Goal: Transaction & Acquisition: Purchase product/service

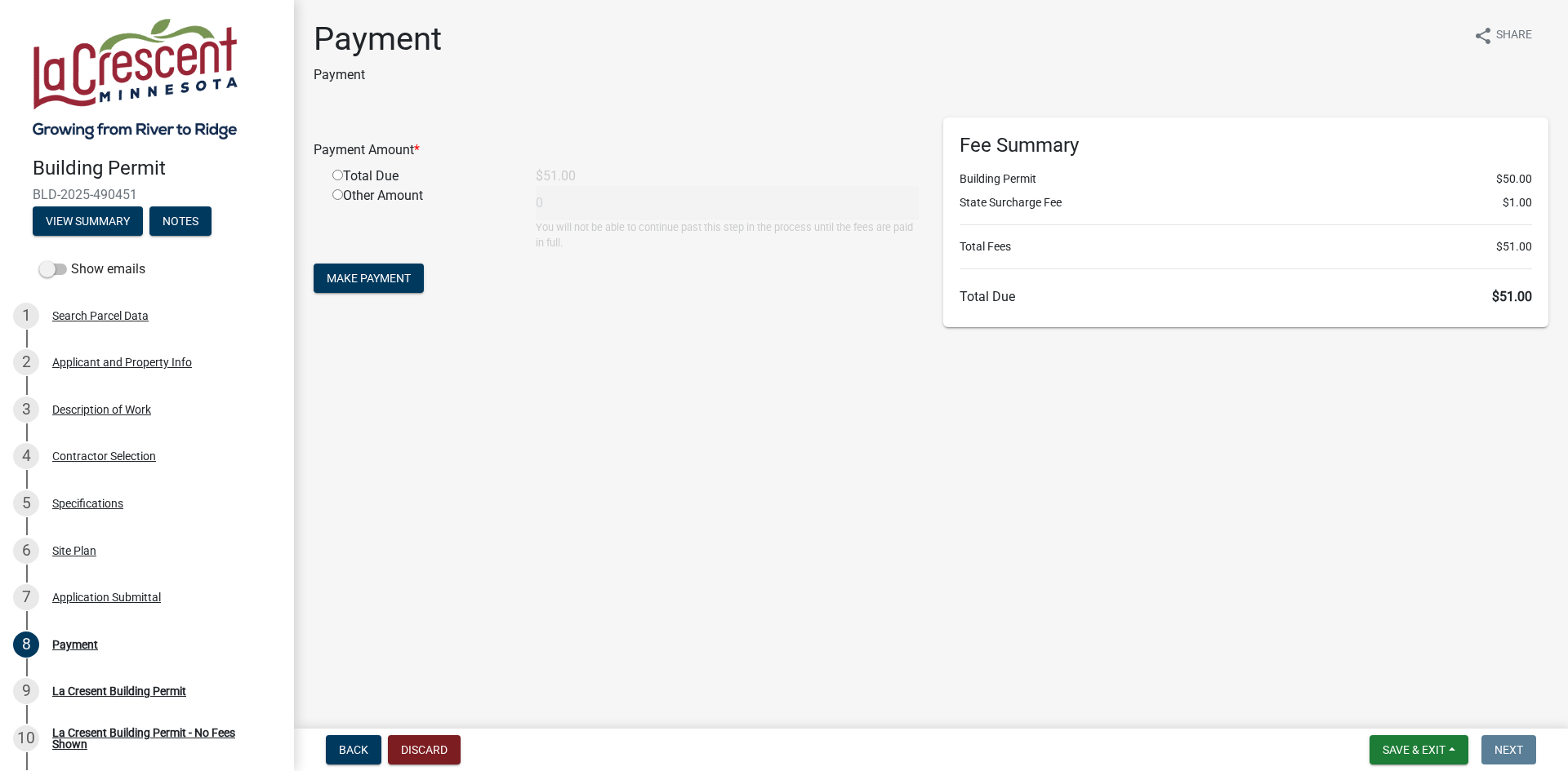
click at [766, 544] on main "Payment Payment share Share Payment Amount * Total Due $51.00 Other Amount 0 Yo…" at bounding box center [931, 361] width 1274 height 723
click at [338, 176] on input "radio" at bounding box center [337, 175] width 11 height 11
radio input "true"
type input "51"
click at [343, 271] on button "Make Payment" at bounding box center [368, 278] width 110 height 29
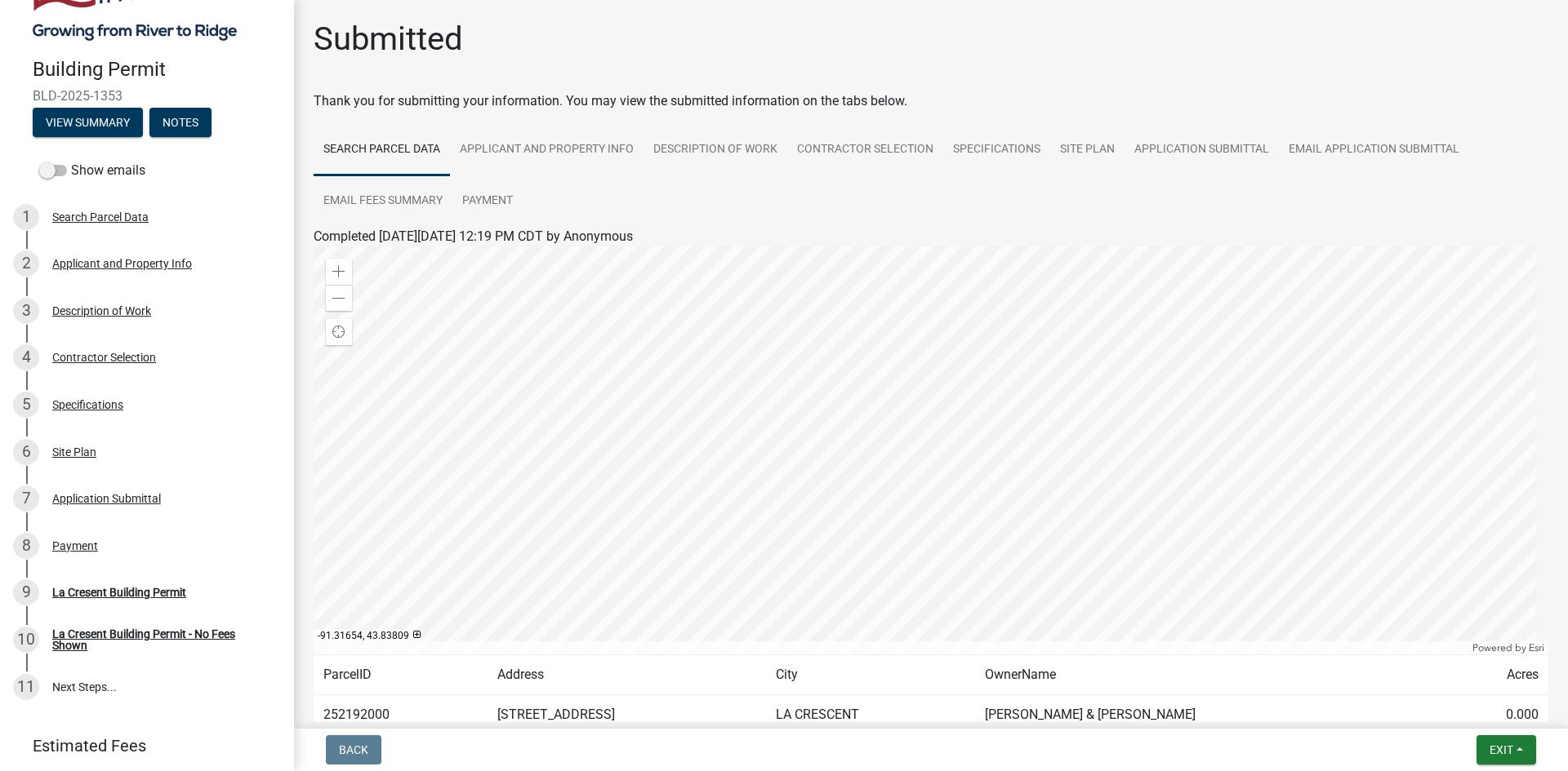
scroll to position [226, 0]
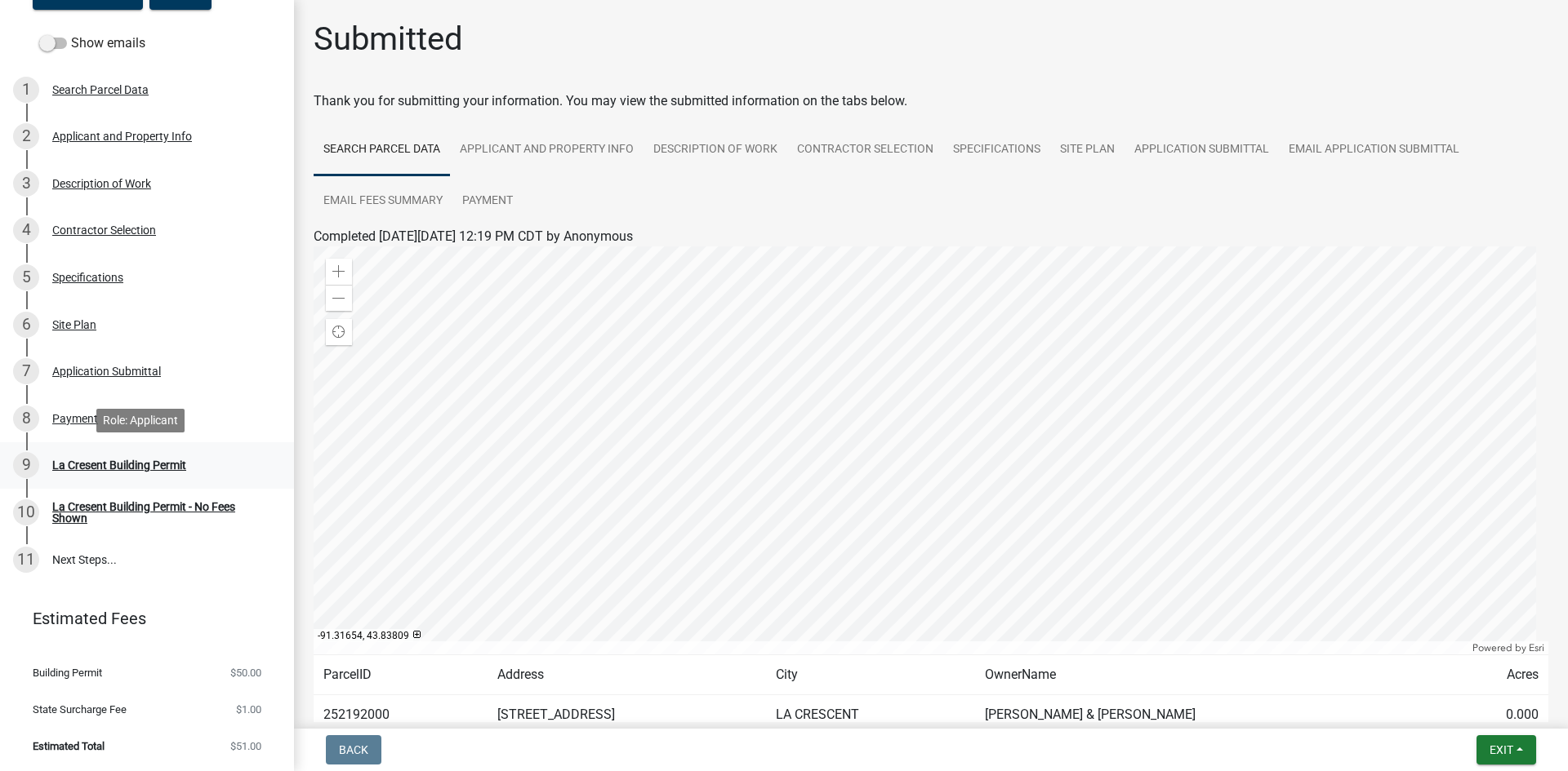
click at [112, 463] on div "La Cresent Building Permit" at bounding box center [119, 466] width 134 height 12
click at [134, 460] on div "La Cresent Building Permit" at bounding box center [119, 466] width 134 height 12
click at [134, 464] on div "La Cresent Building Permit" at bounding box center [119, 466] width 134 height 12
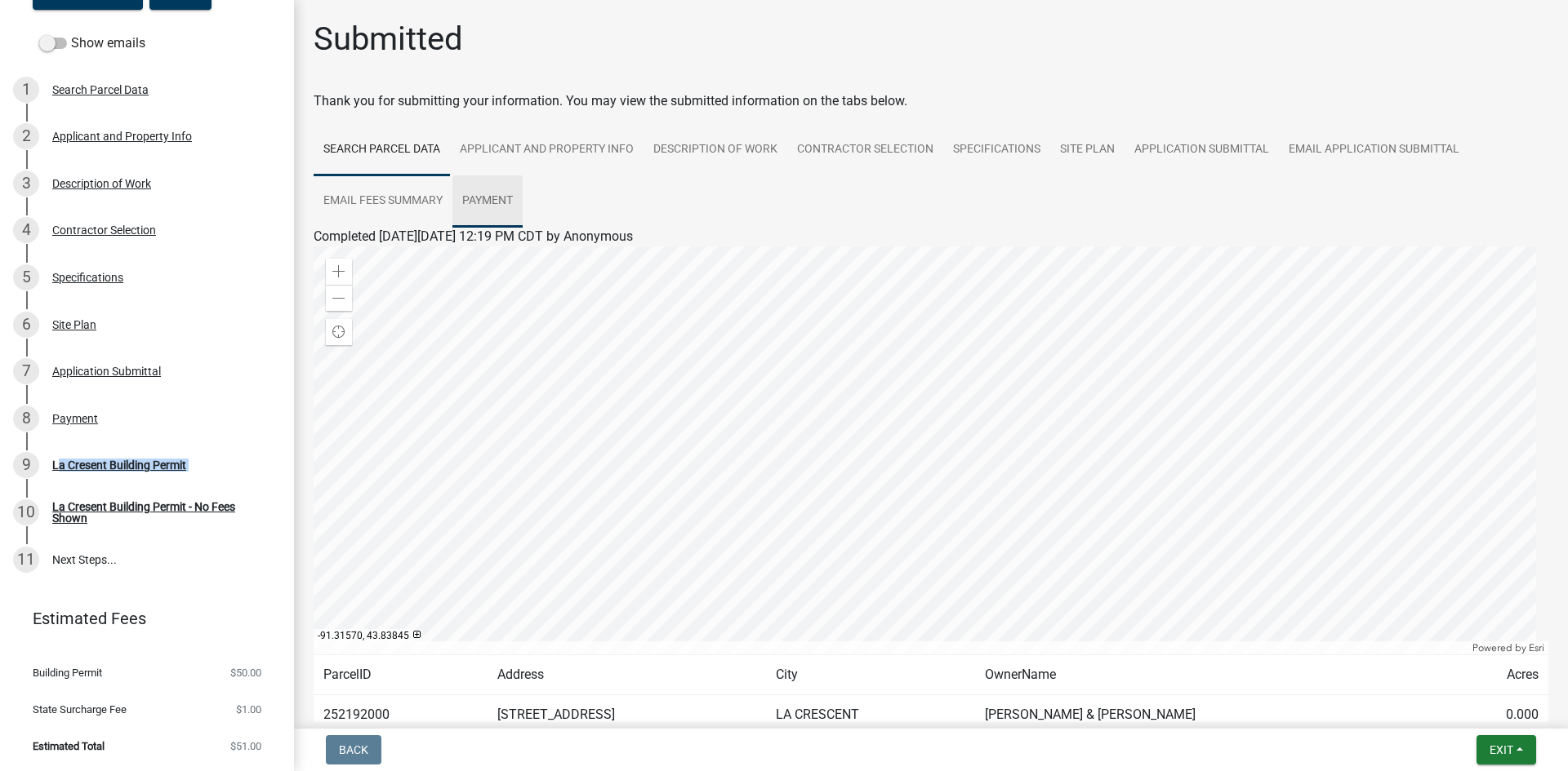
click at [477, 192] on link "Payment" at bounding box center [487, 202] width 71 height 52
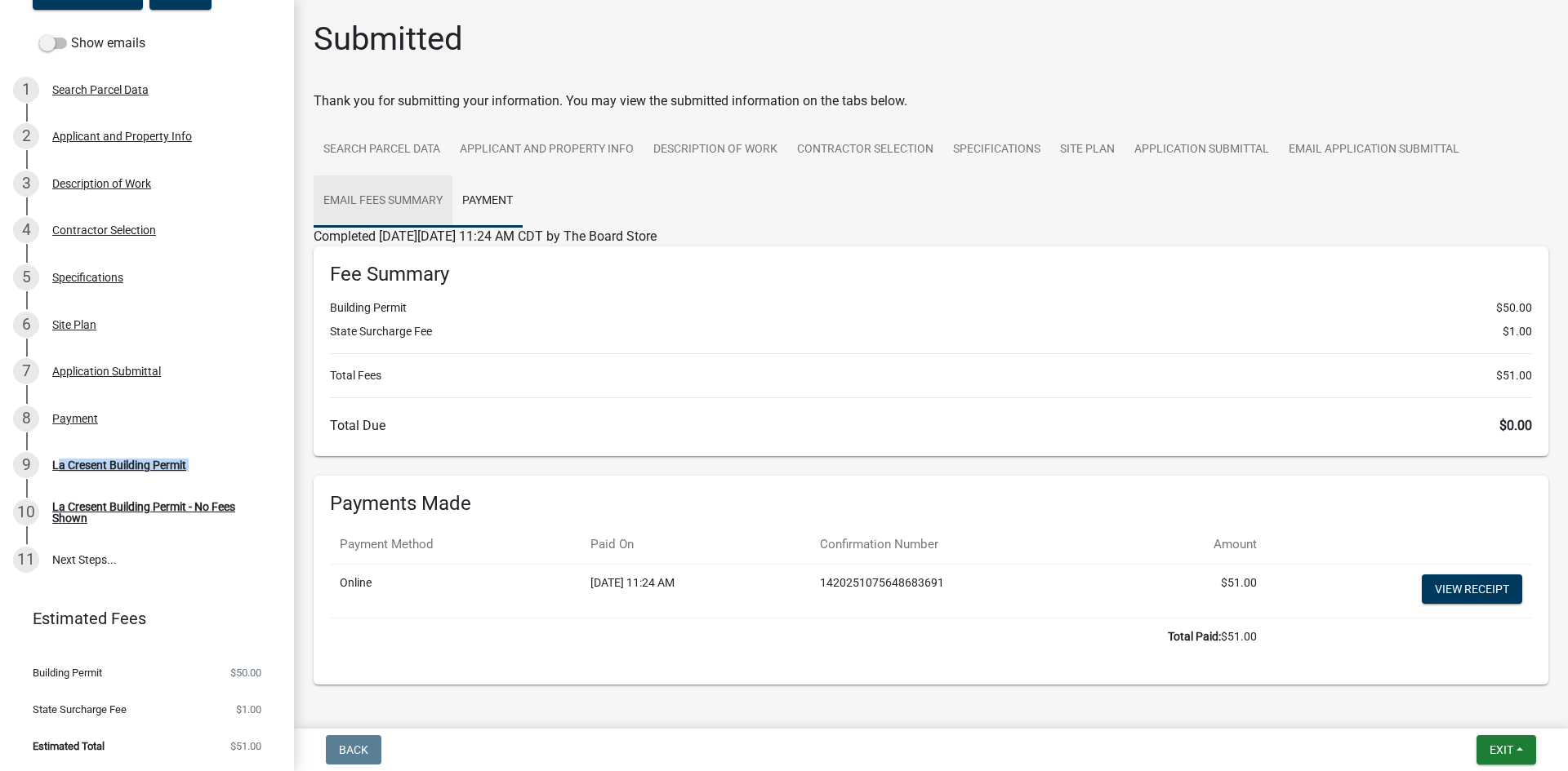
click at [397, 202] on link "Email Fees Summary" at bounding box center [383, 202] width 139 height 52
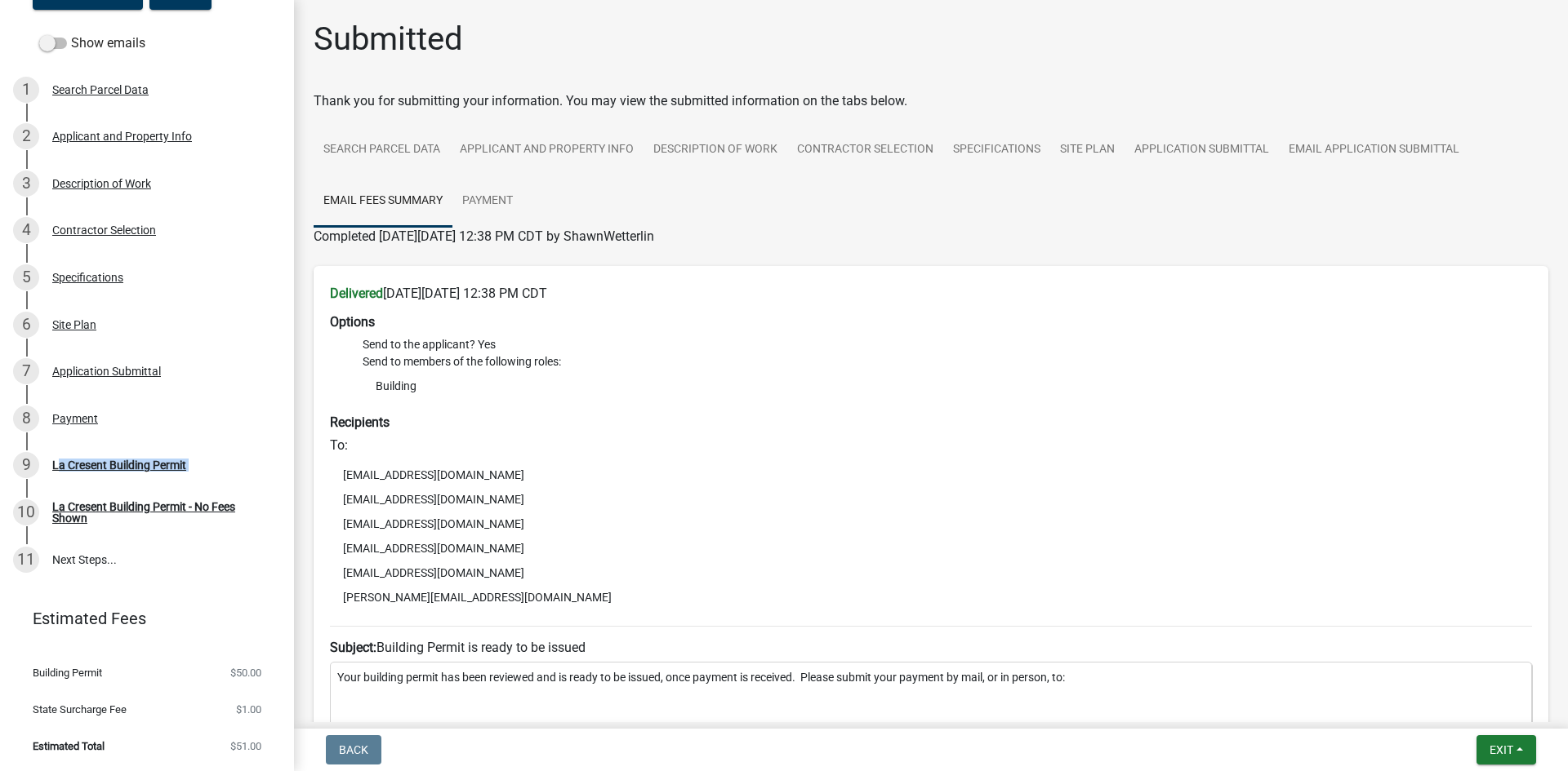
click at [446, 201] on link "Email Fees Summary" at bounding box center [383, 202] width 139 height 52
click at [467, 200] on link "Payment" at bounding box center [487, 202] width 71 height 52
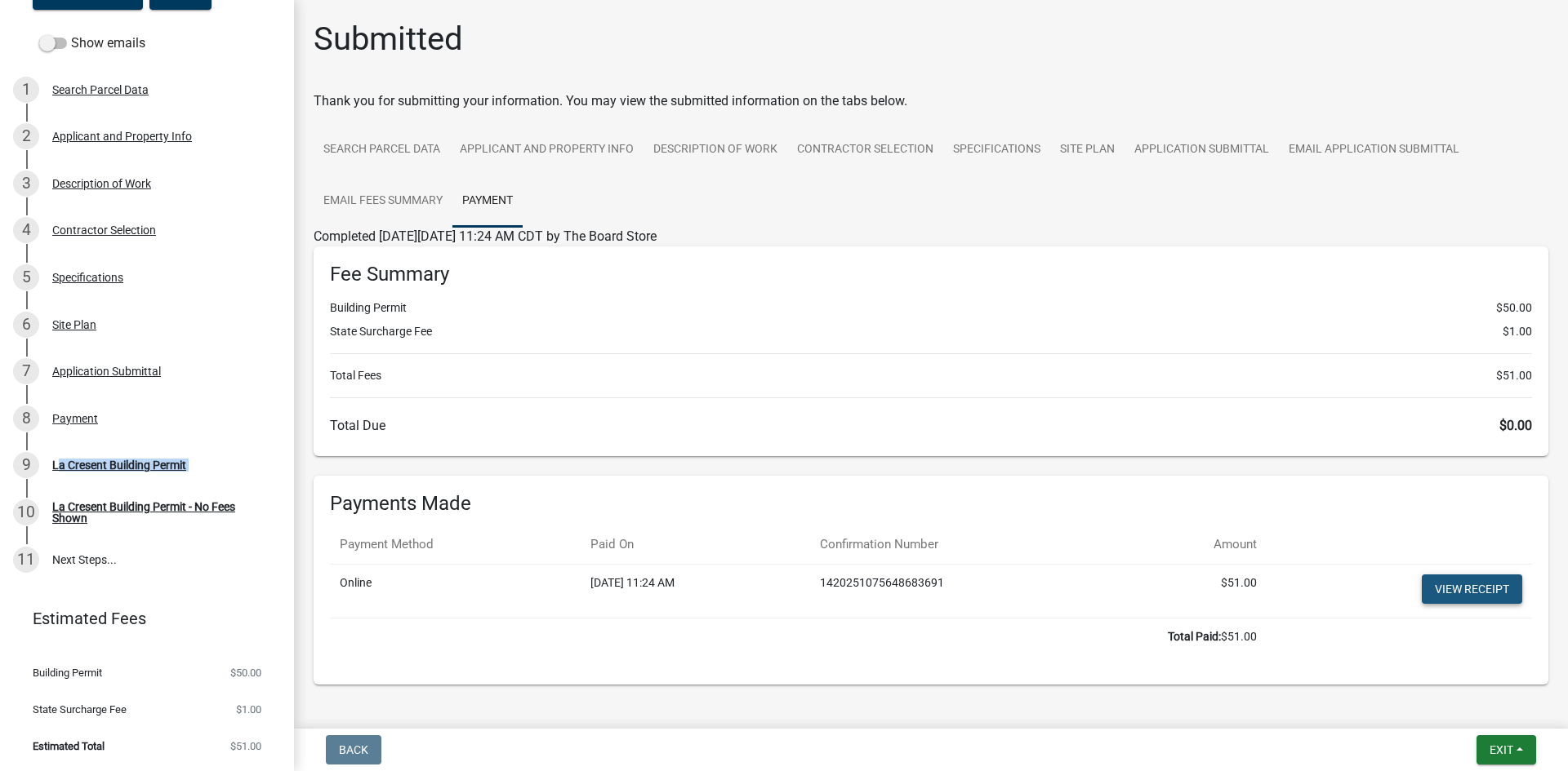
click at [1473, 598] on link "View receipt" at bounding box center [1472, 589] width 101 height 29
